Goal: Task Accomplishment & Management: Use online tool/utility

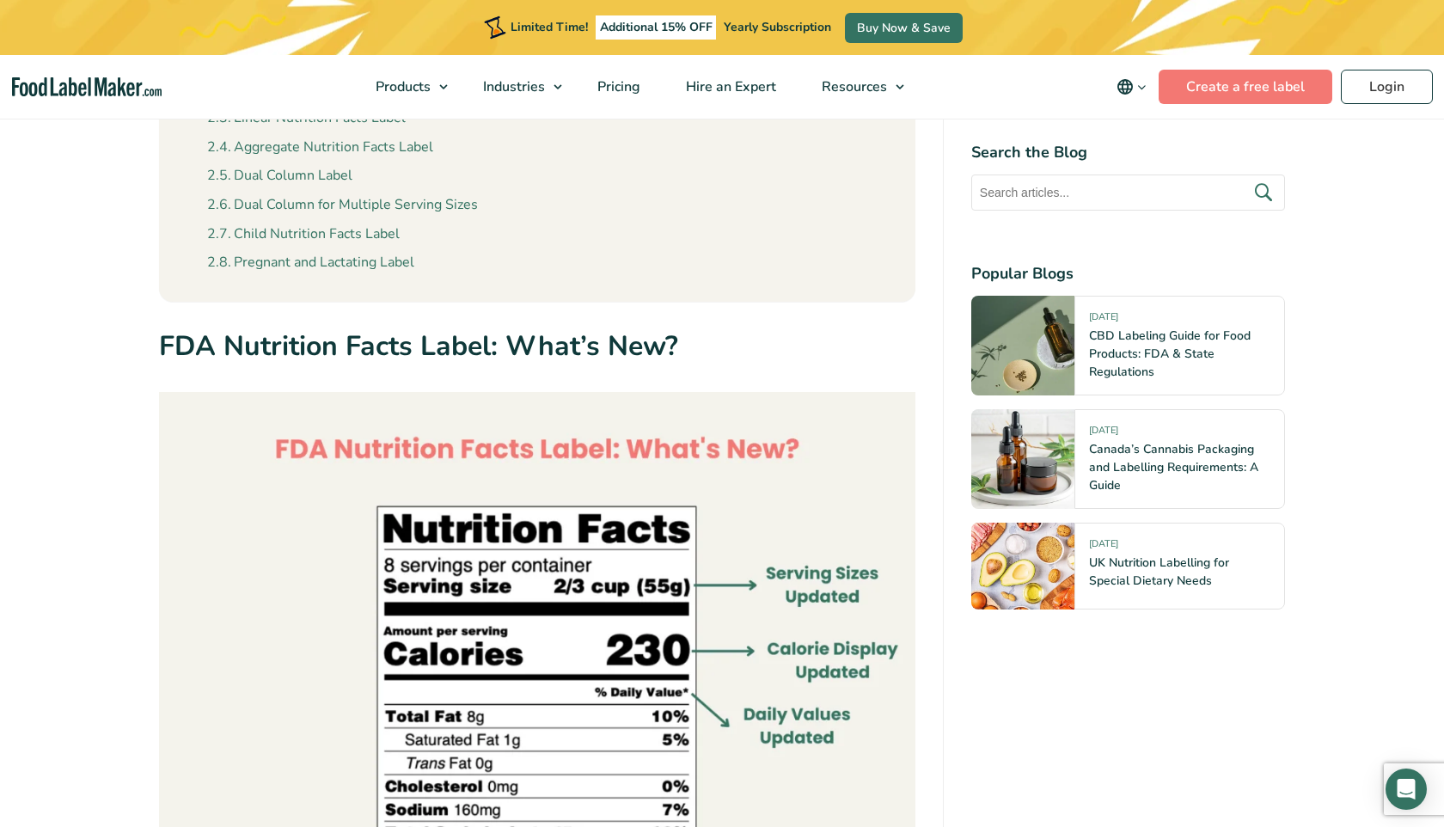
scroll to position [801, 0]
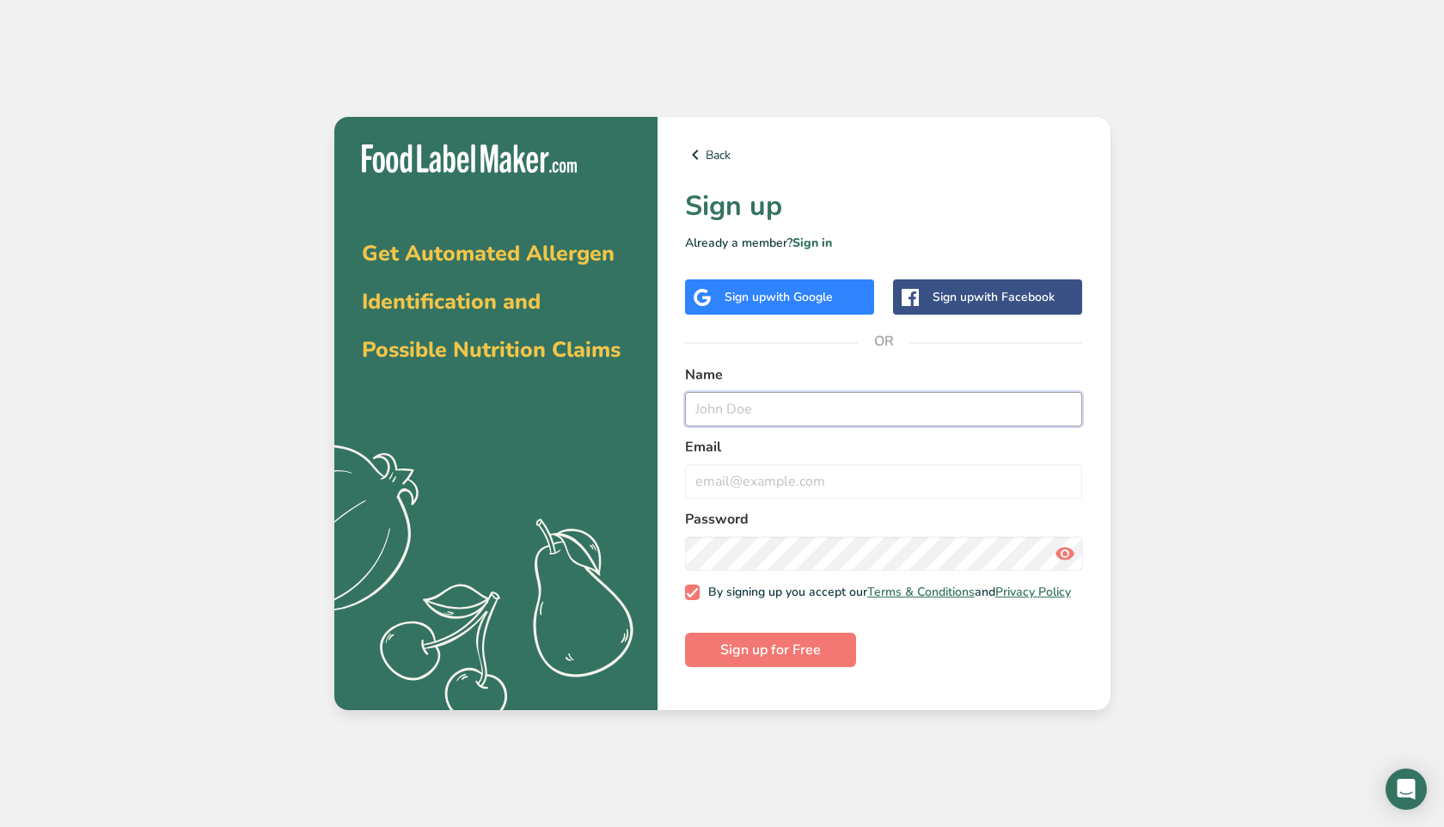
click at [767, 423] on input "text" at bounding box center [884, 409] width 398 height 34
click at [773, 401] on input "text" at bounding box center [884, 409] width 398 height 34
click at [793, 301] on span "with Google" at bounding box center [799, 297] width 67 height 16
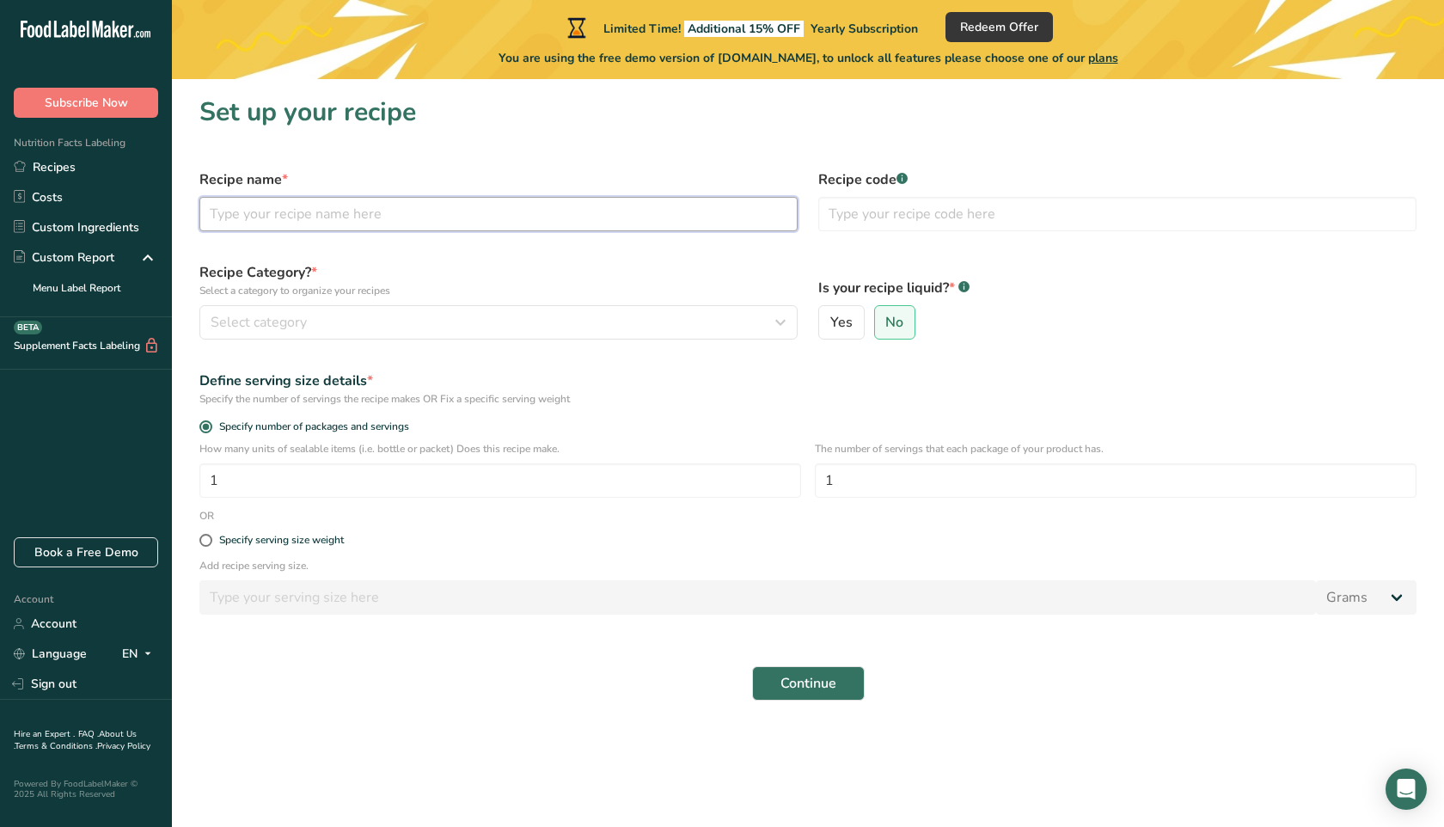
click at [430, 212] on input "text" at bounding box center [498, 214] width 598 height 34
type input "Nitro Cacao"
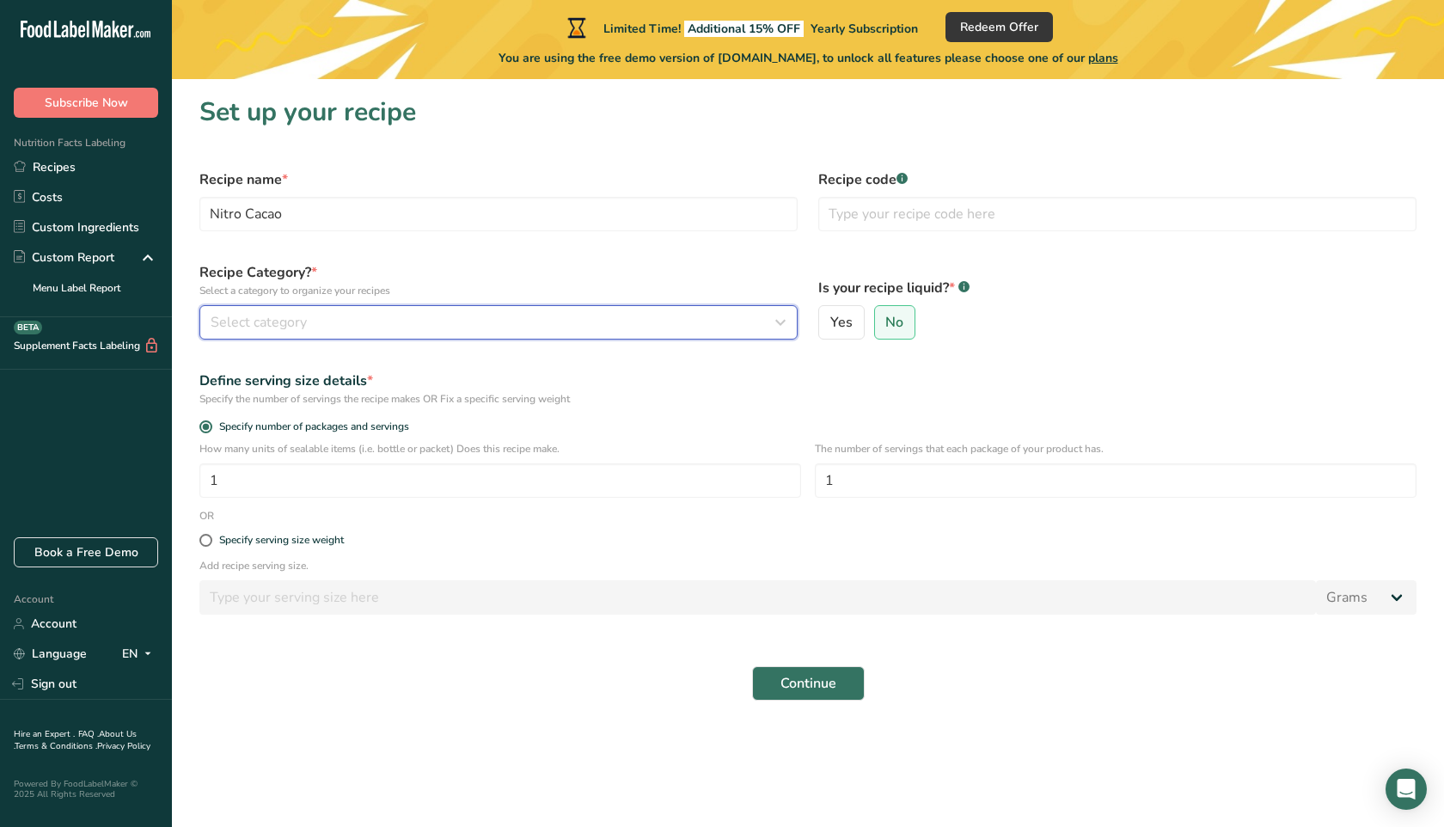
click at [399, 333] on button "Select category" at bounding box center [498, 322] width 598 height 34
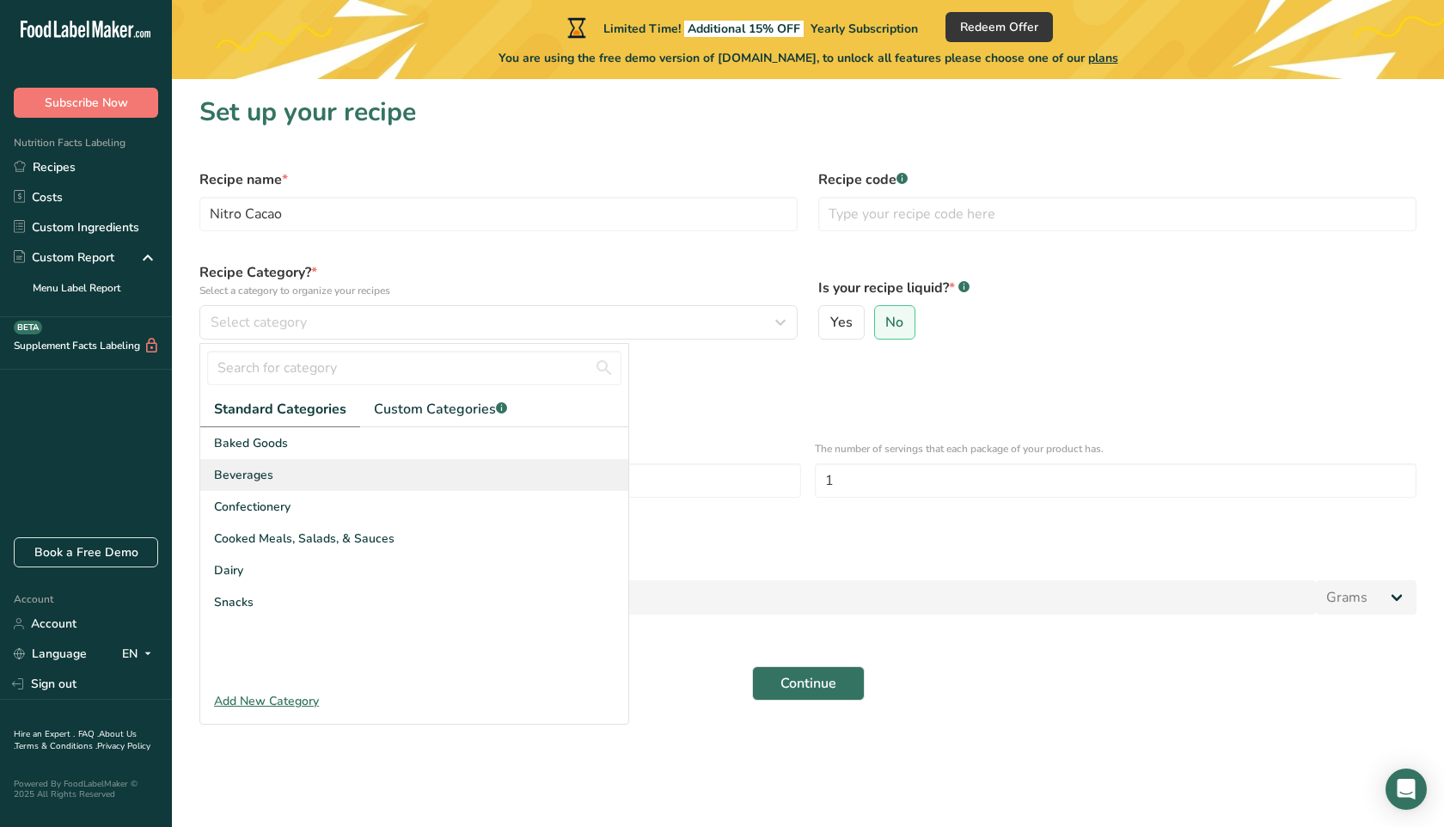
click at [283, 487] on div "Beverages" at bounding box center [414, 475] width 428 height 32
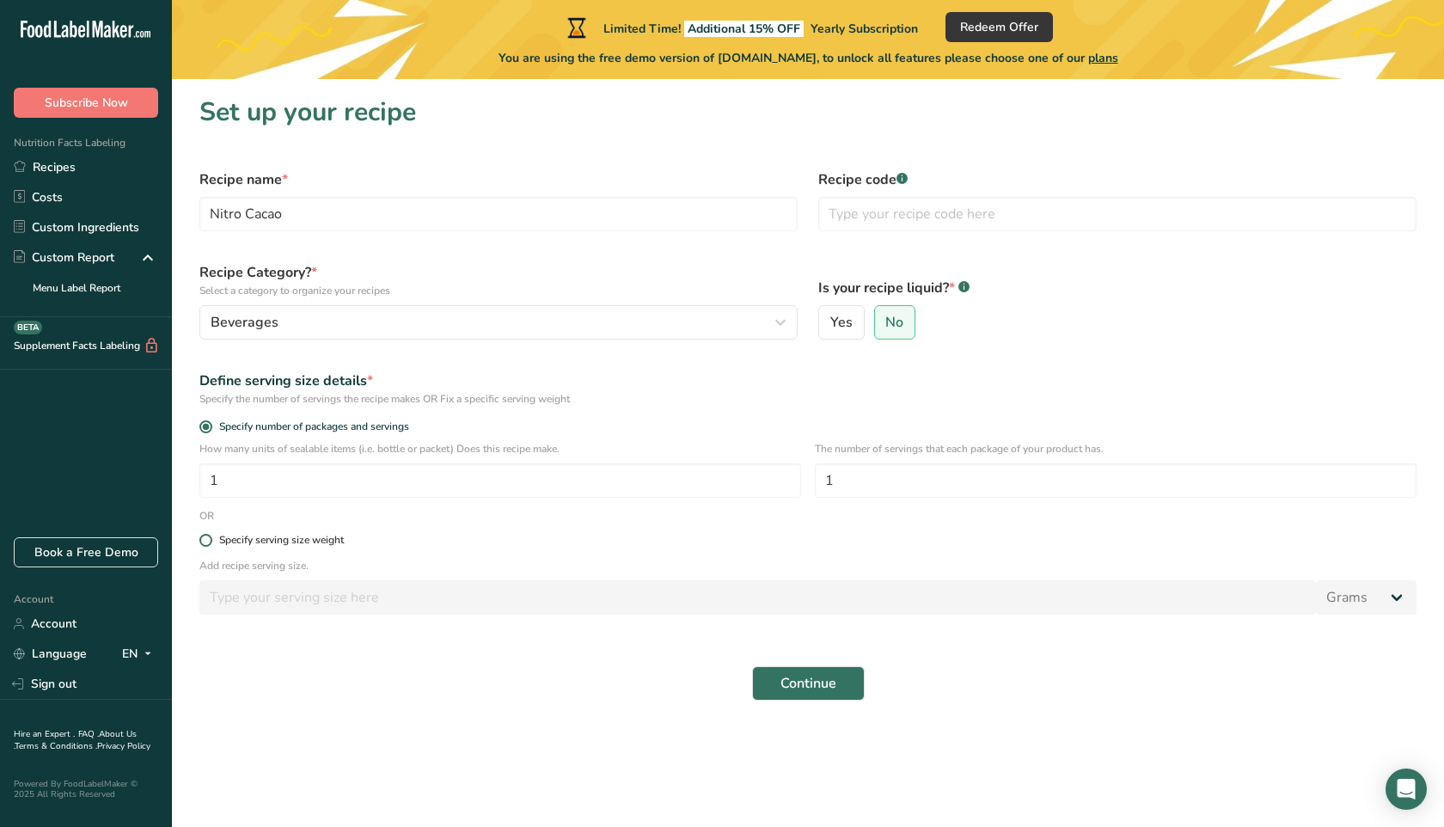
click at [208, 542] on span at bounding box center [205, 540] width 13 height 13
click at [208, 542] on input "Specify serving size weight" at bounding box center [204, 540] width 11 height 11
radio input "true"
radio input "false"
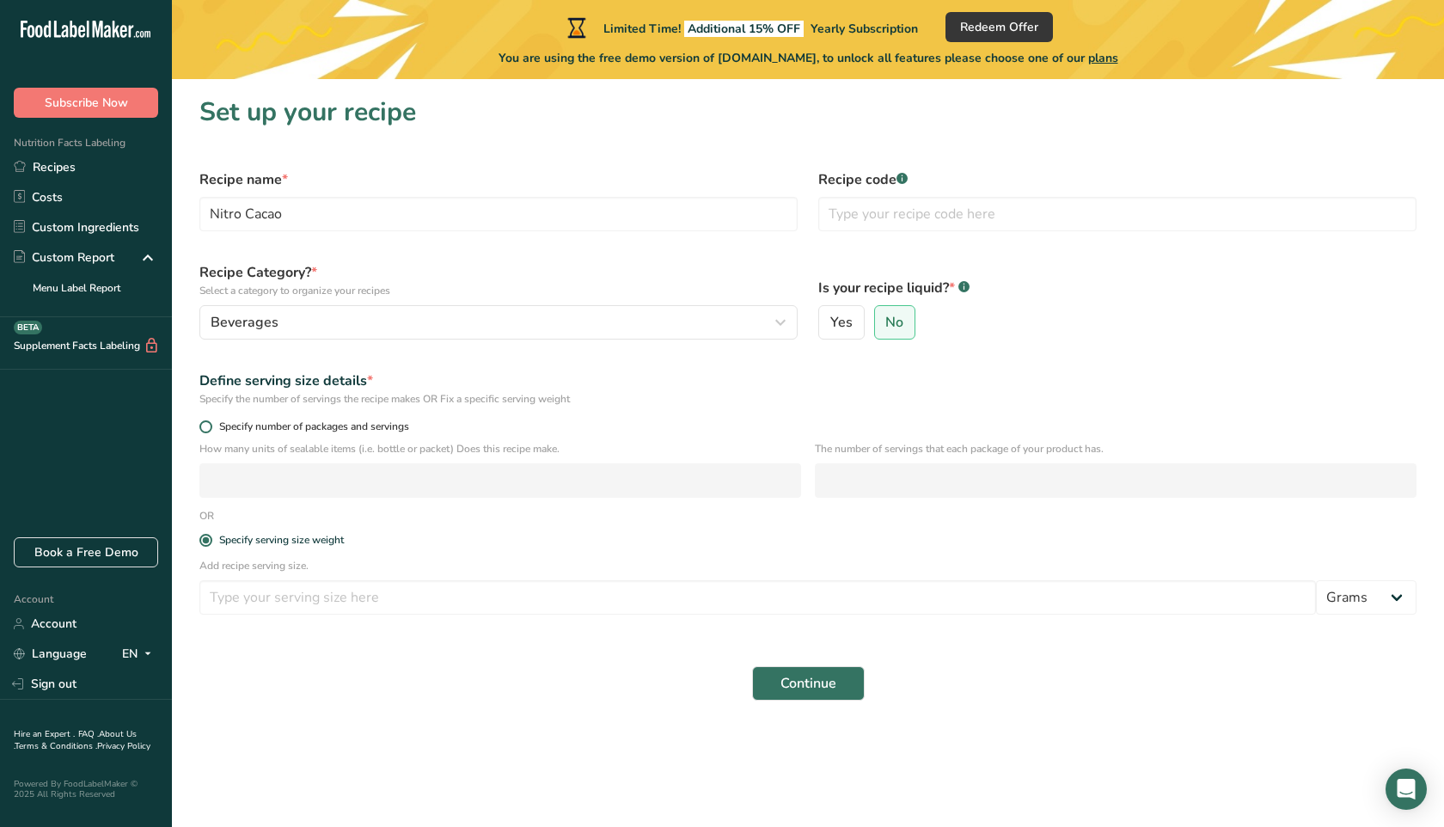
click at [204, 420] on span at bounding box center [205, 426] width 13 height 13
click at [204, 421] on input "Specify number of packages and servings" at bounding box center [204, 426] width 11 height 11
radio input "true"
radio input "false"
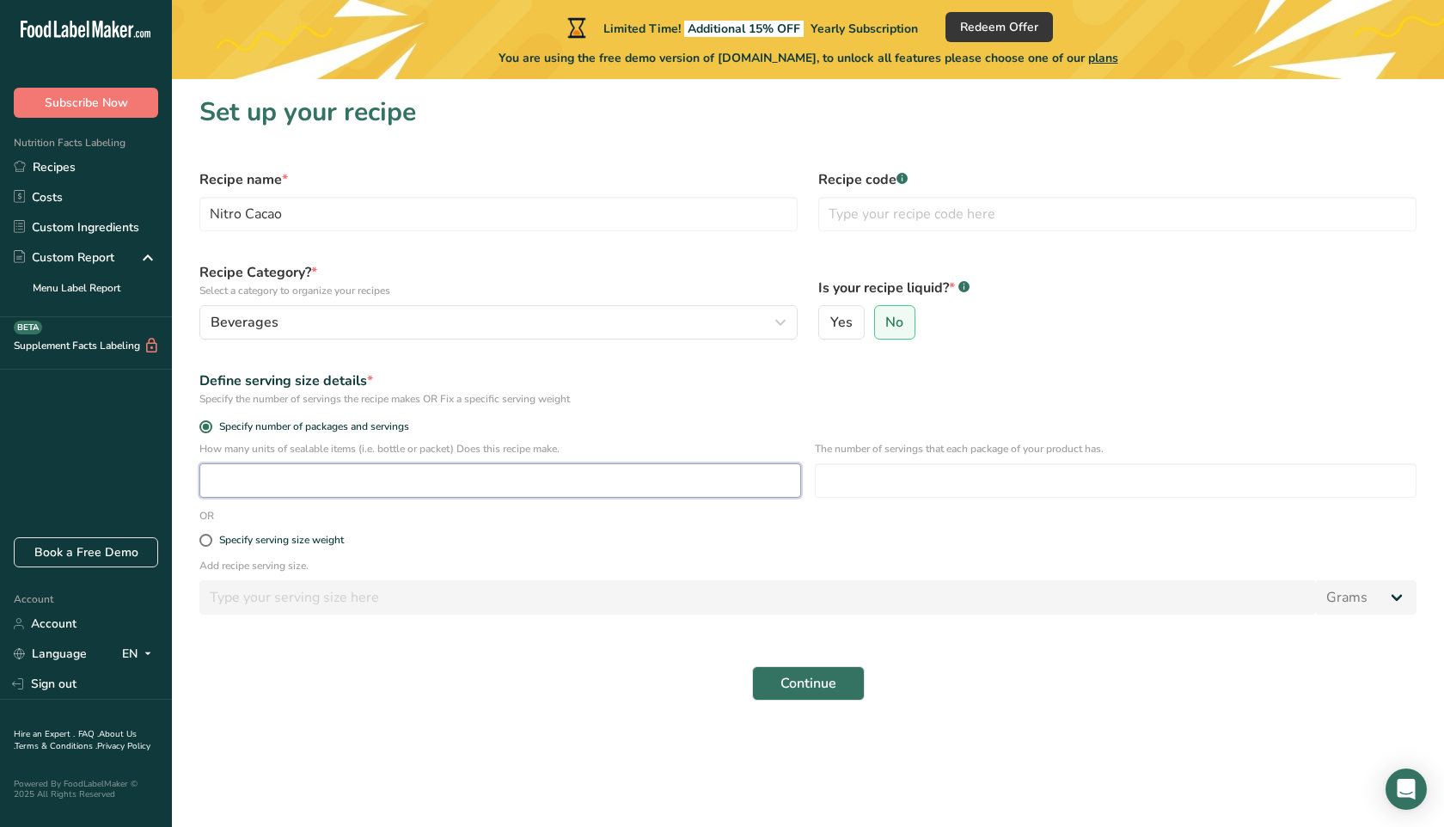
click at [226, 486] on input "number" at bounding box center [500, 480] width 602 height 34
type input "1"
click at [837, 322] on span "Yes" at bounding box center [841, 322] width 22 height 17
click at [830, 322] on input "Yes" at bounding box center [824, 322] width 11 height 11
radio input "true"
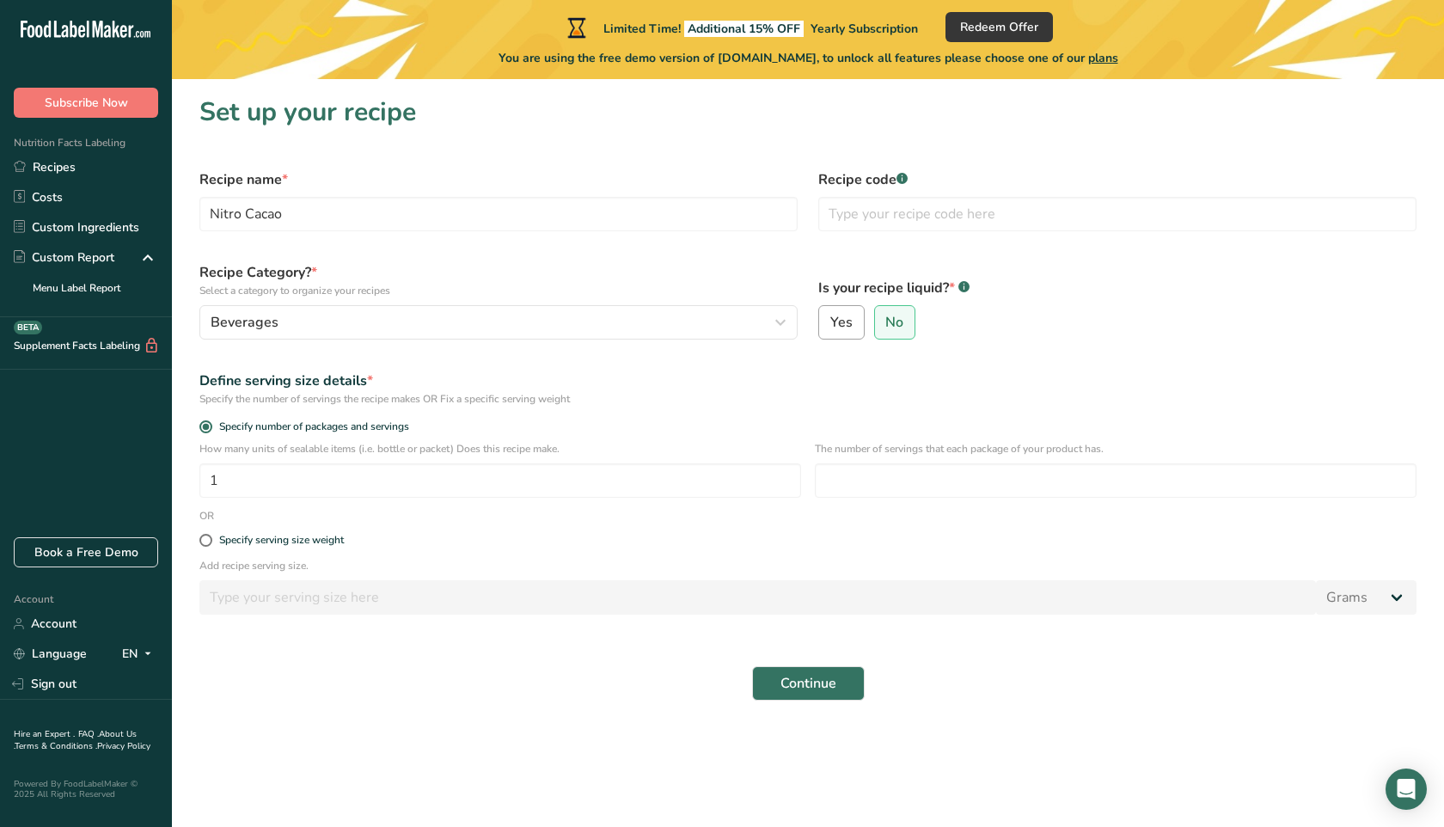
radio input "false"
select select "22"
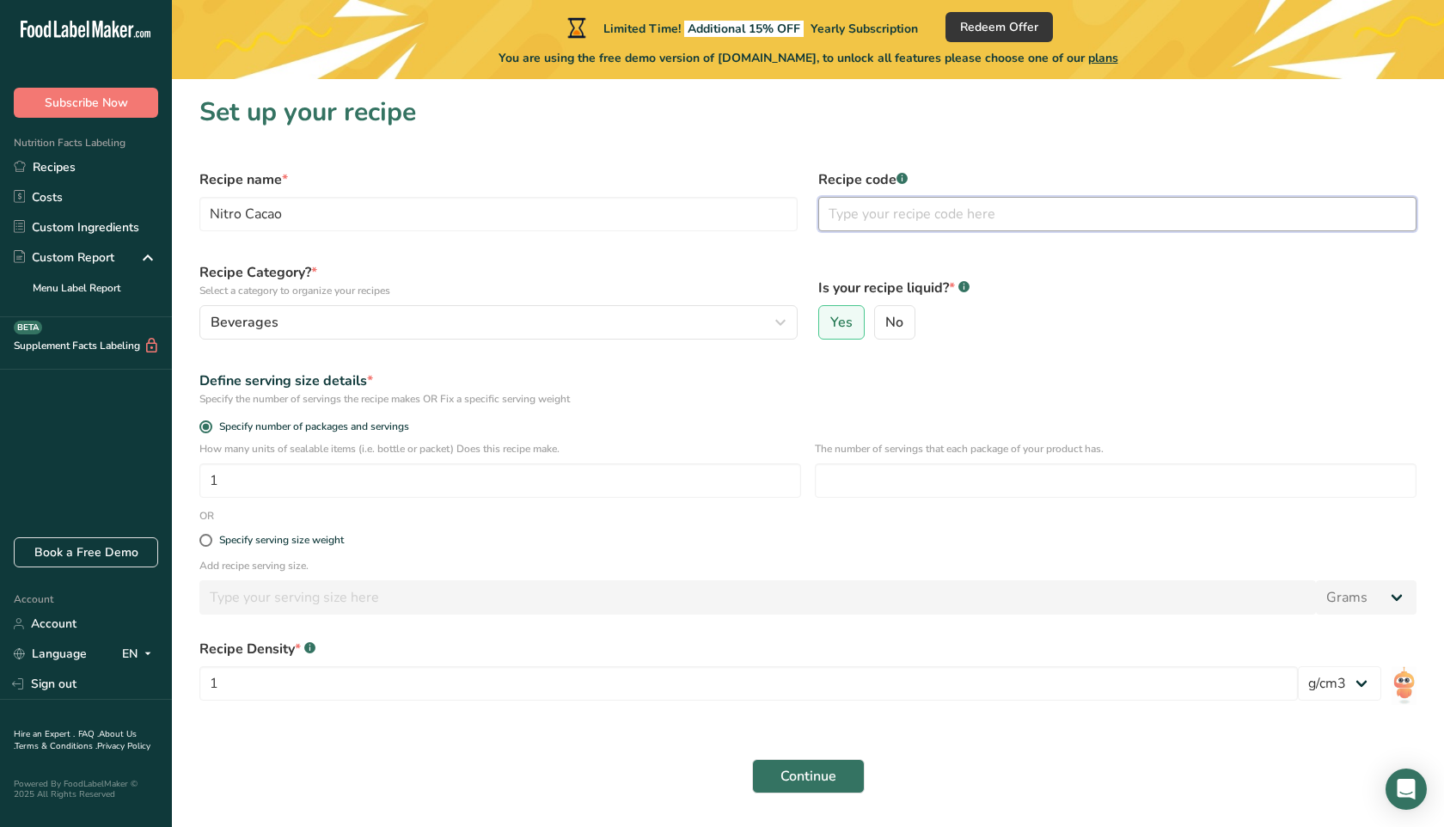
click at [903, 215] on input "text" at bounding box center [1117, 214] width 598 height 34
click at [908, 175] on icon ".a-a{fill:#347362;}.b-a{fill:#fff;}" at bounding box center [902, 178] width 11 height 11
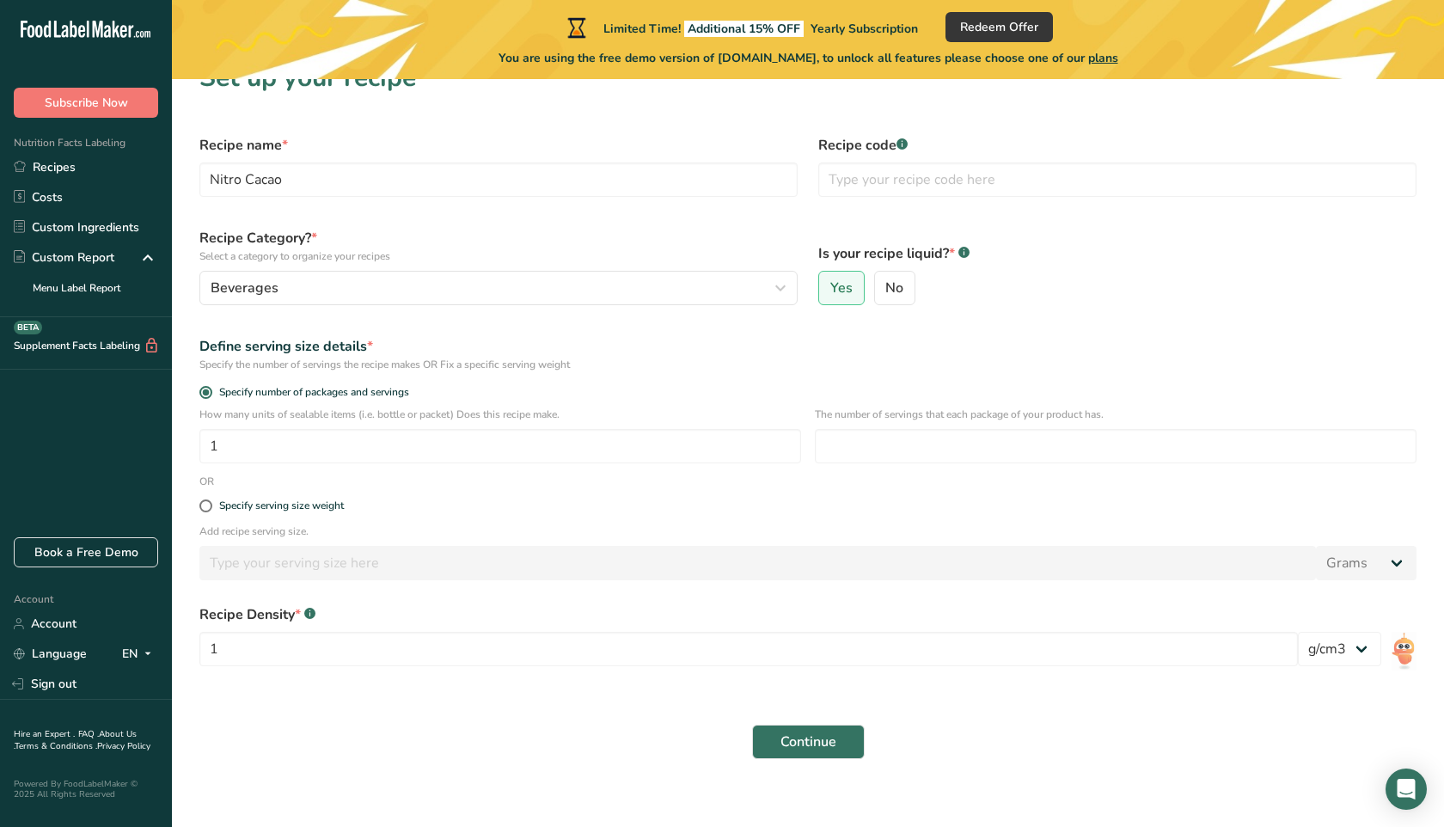
scroll to position [38, 0]
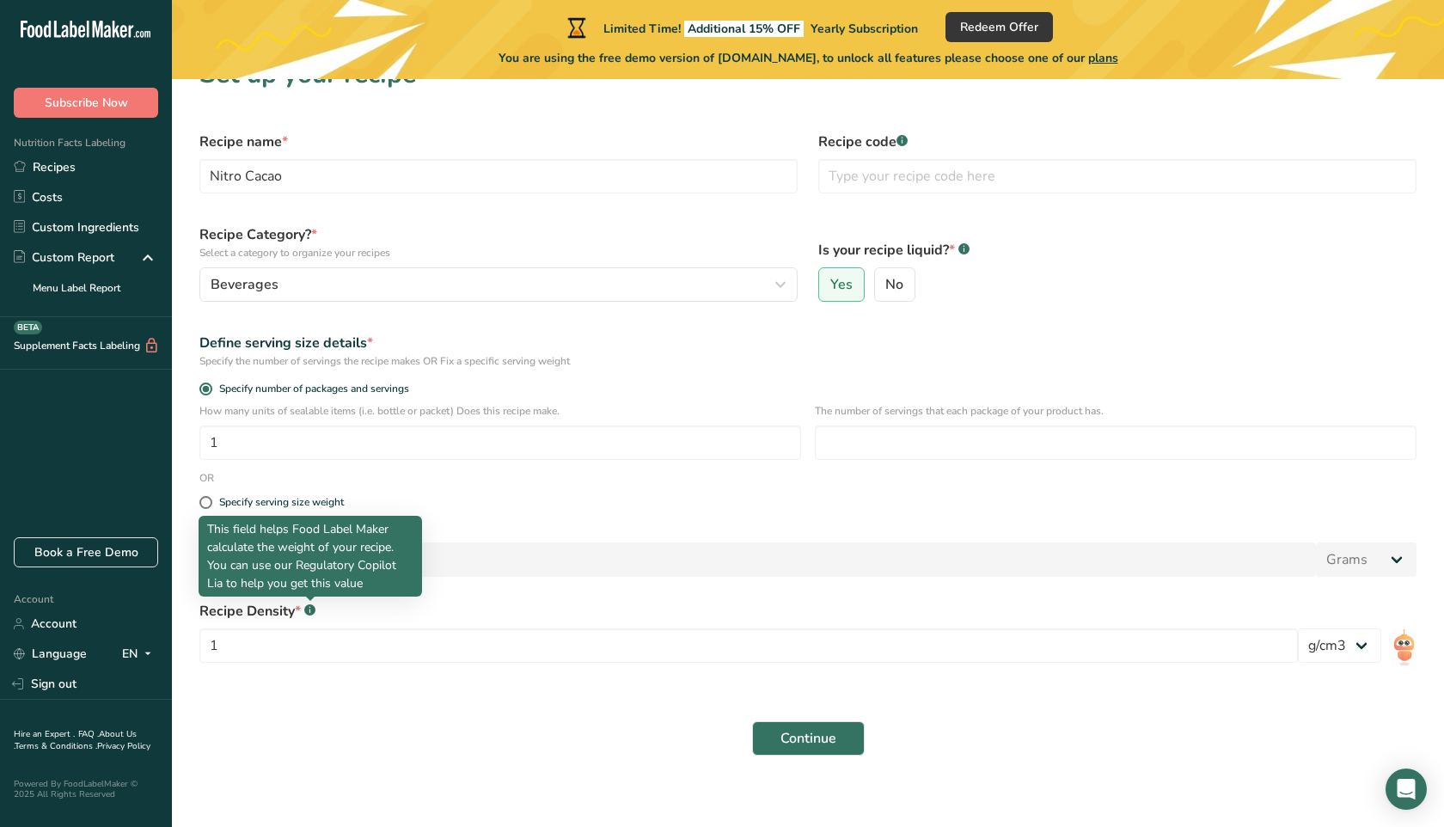
click at [307, 609] on rect at bounding box center [309, 609] width 11 height 11
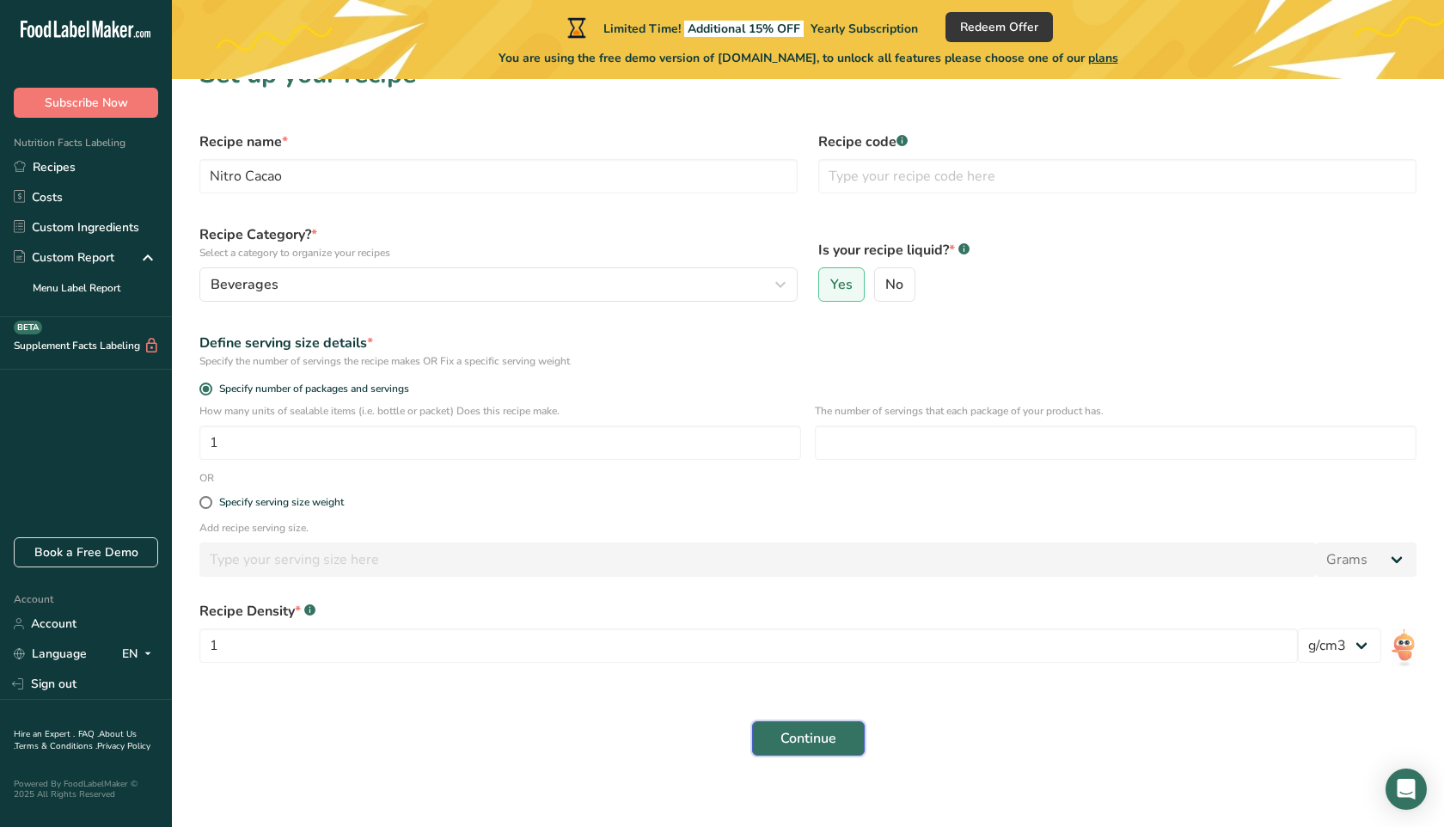
click at [806, 733] on span "Continue" at bounding box center [809, 738] width 56 height 21
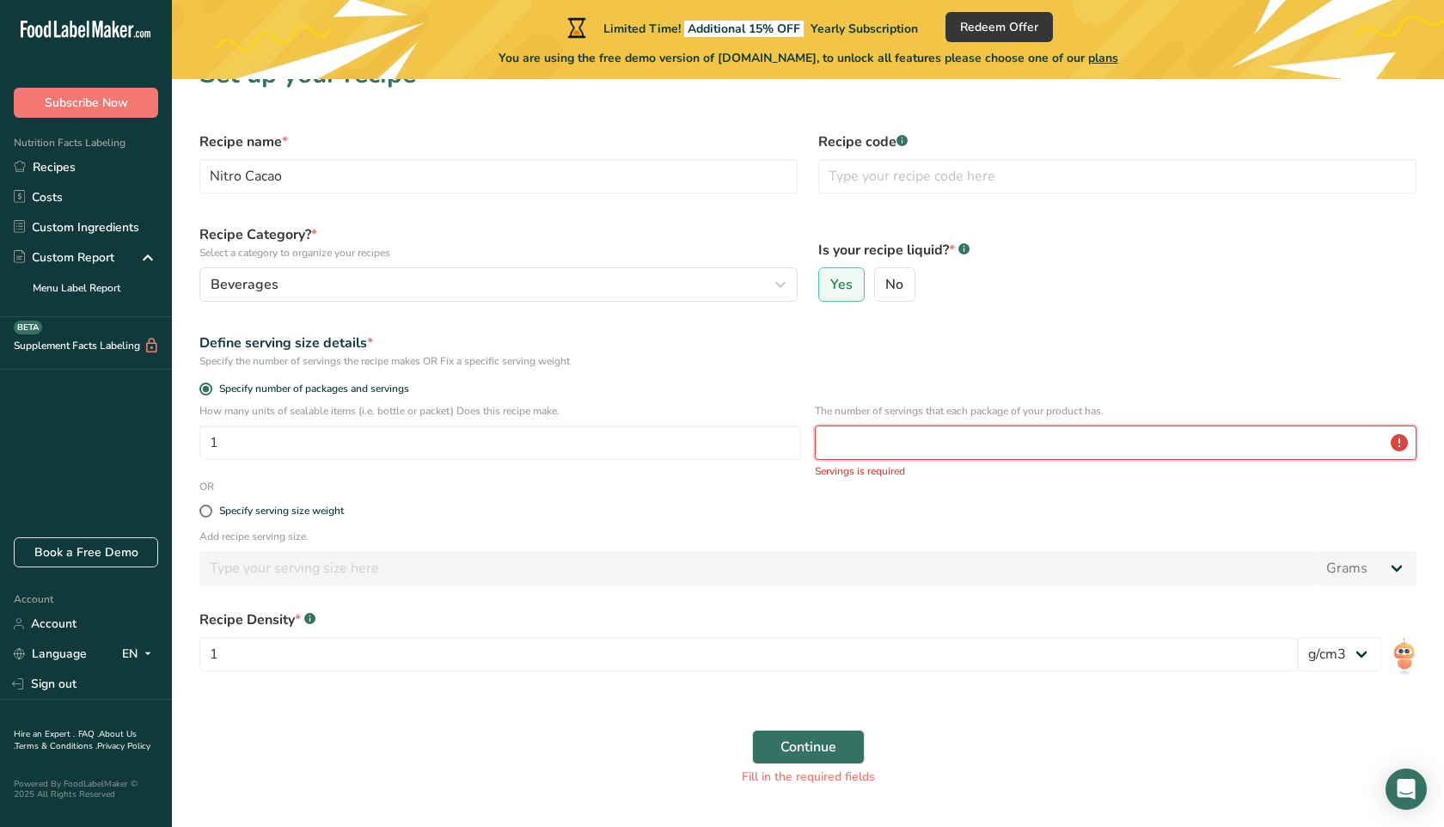
click at [952, 442] on input "number" at bounding box center [1116, 443] width 602 height 34
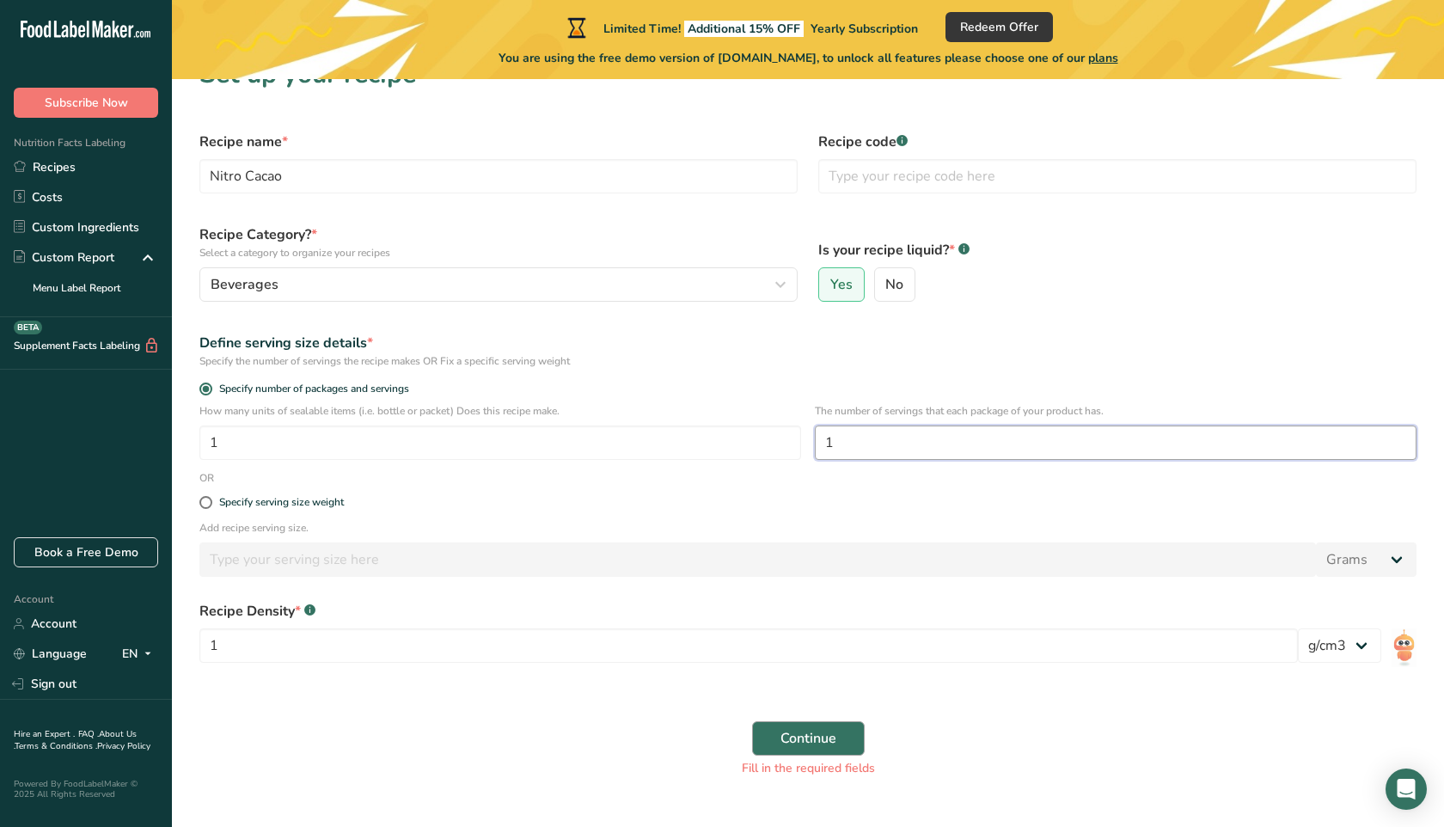
type input "1"
click at [825, 744] on span "Continue" at bounding box center [809, 738] width 56 height 21
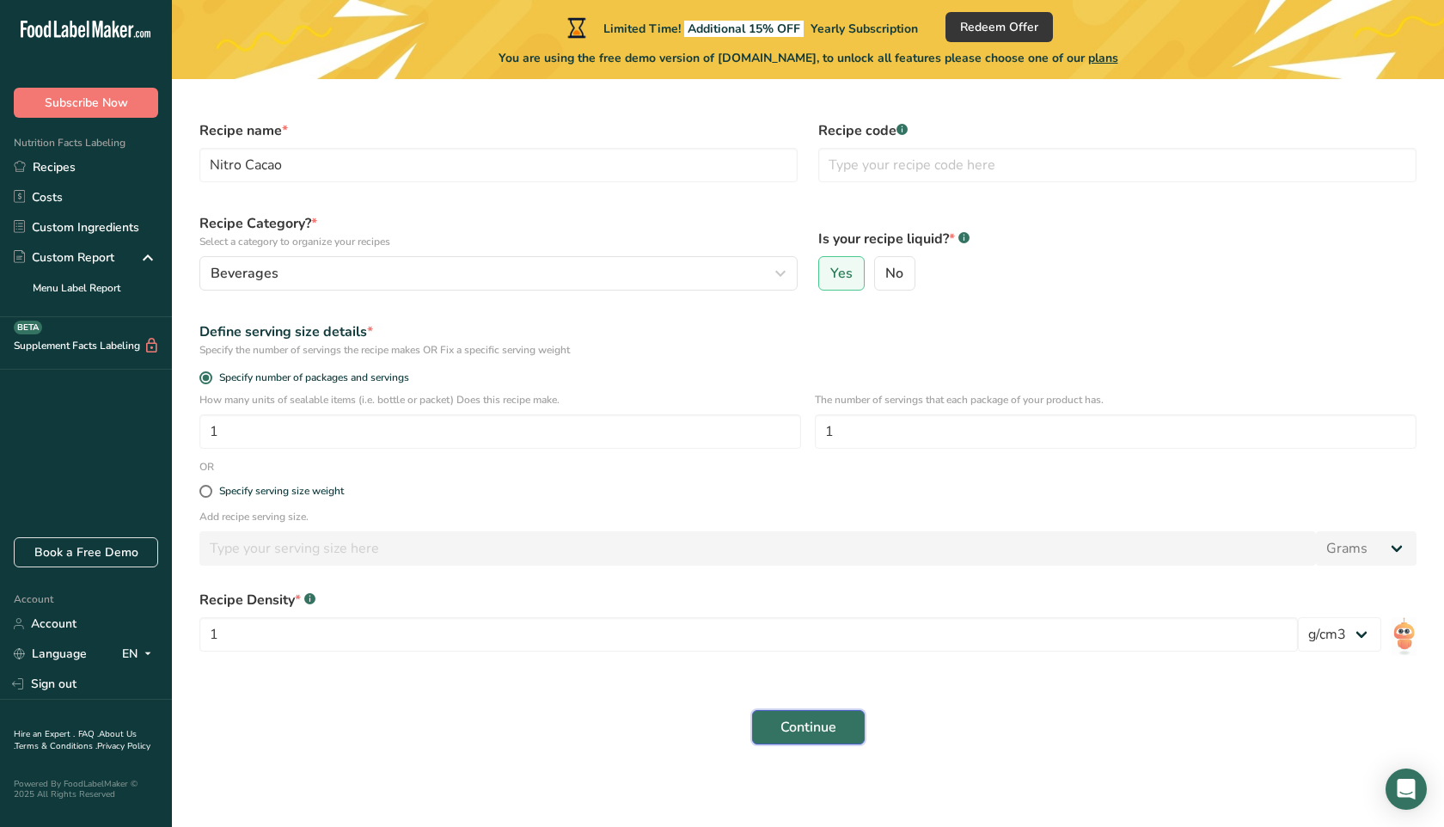
click at [802, 738] on button "Continue" at bounding box center [808, 727] width 113 height 34
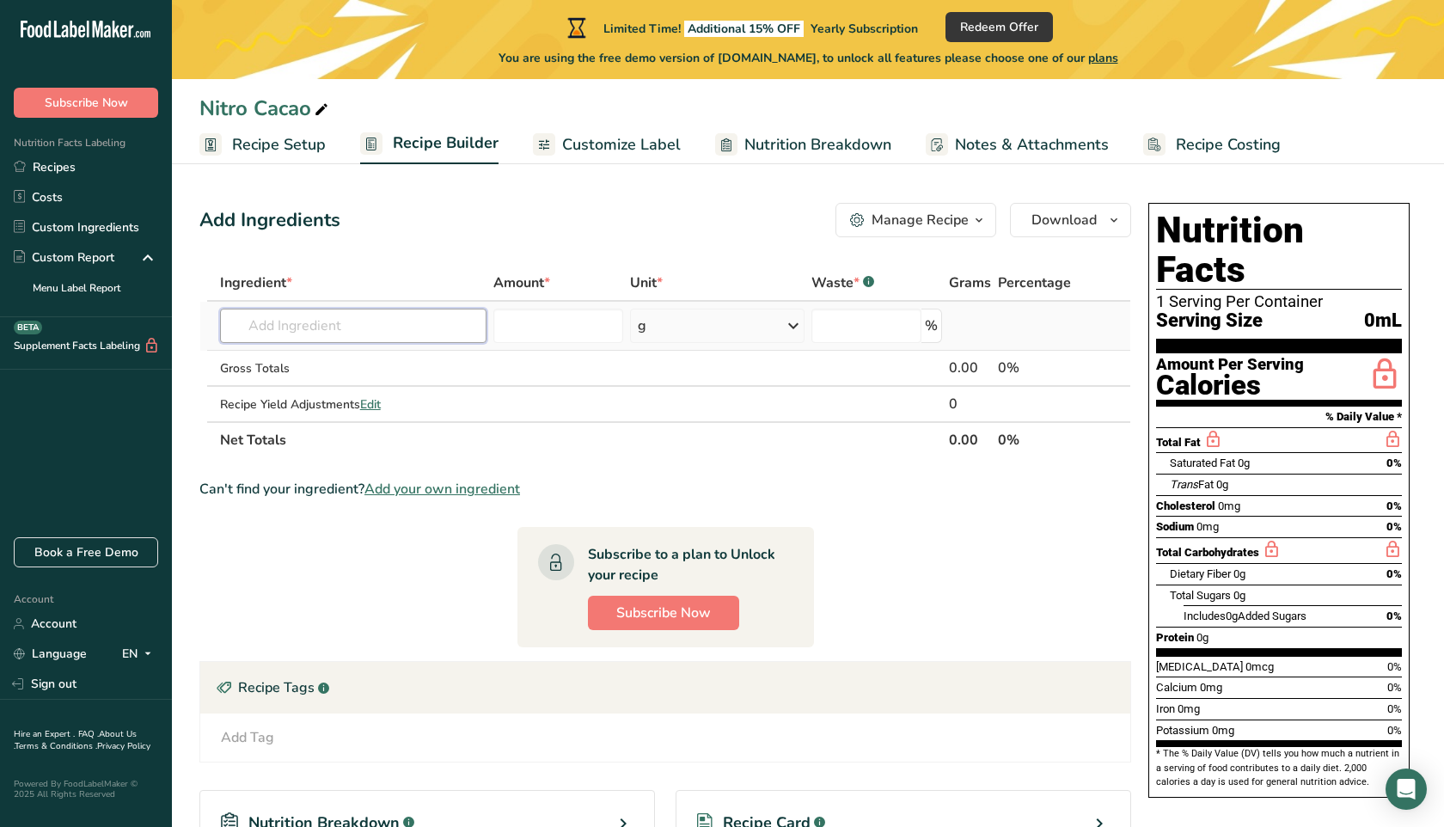
click at [378, 329] on input "text" at bounding box center [353, 326] width 266 height 34
type input "Water, reverse osmosis"
click at [564, 320] on input "number" at bounding box center [558, 326] width 131 height 34
type input "1"
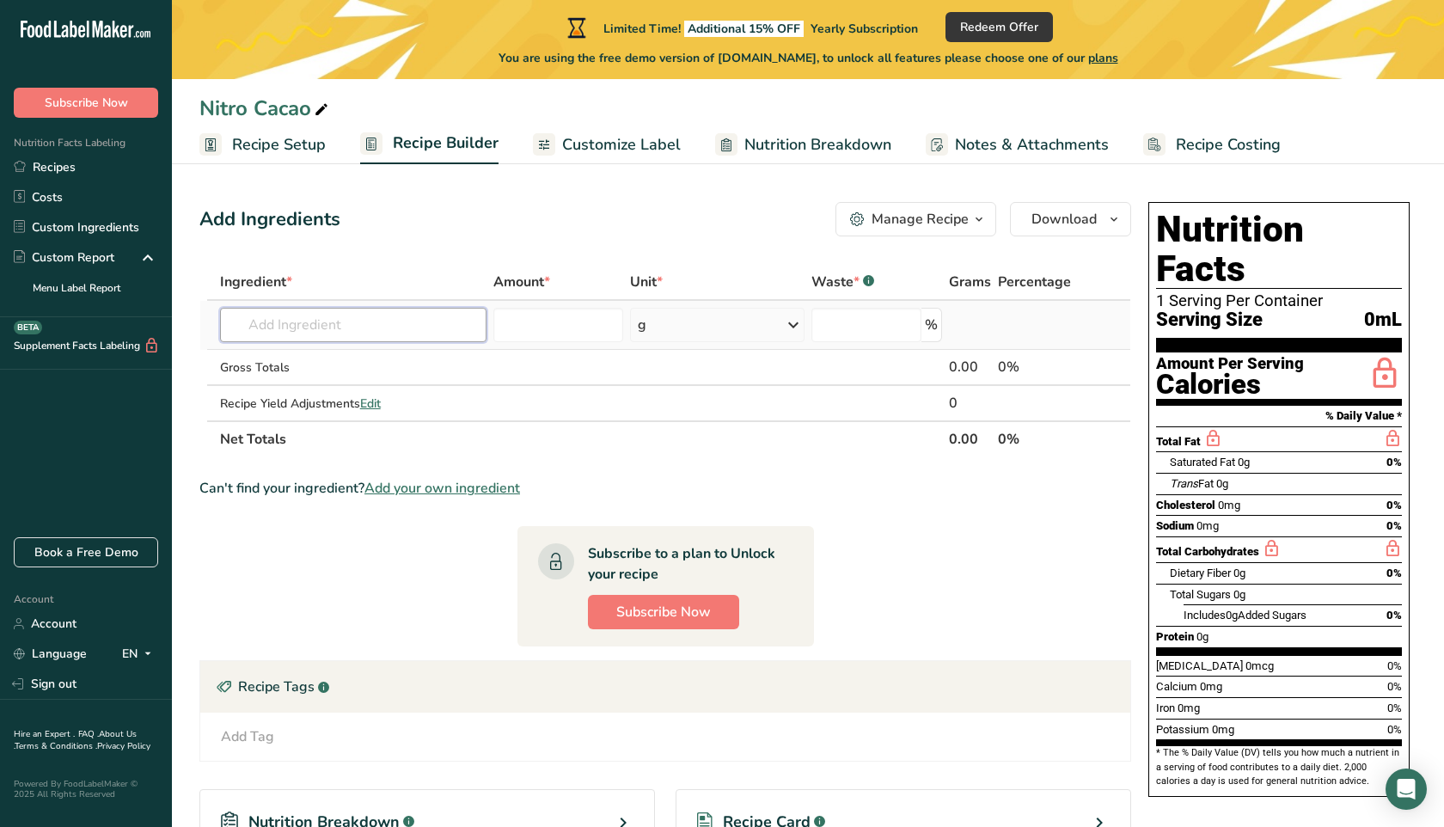
click at [414, 329] on input "text" at bounding box center [353, 325] width 266 height 34
type input "reverse osmosis water"
click at [536, 315] on input "number" at bounding box center [558, 325] width 131 height 34
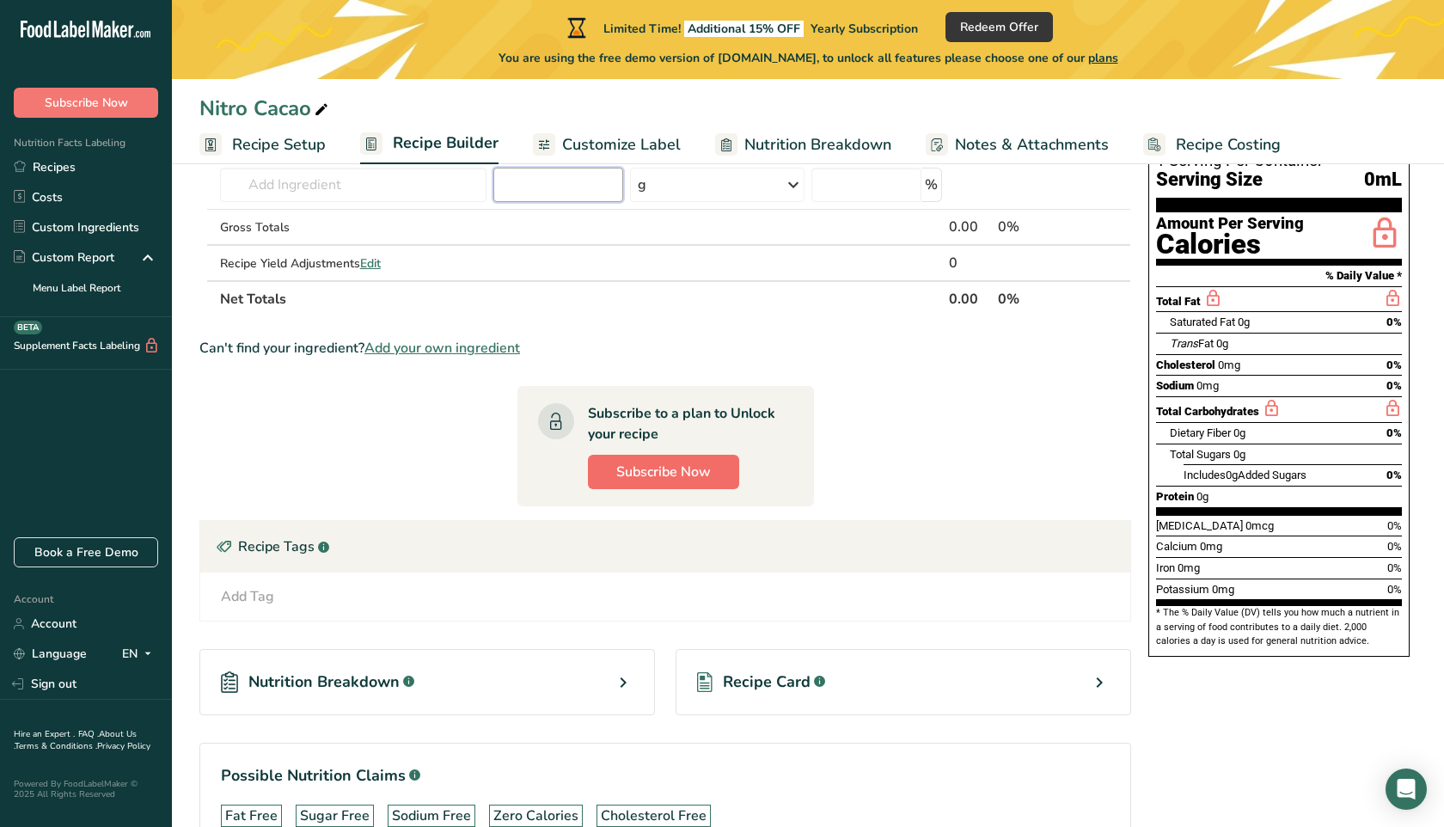
scroll to position [0, 0]
